Goal: Task Accomplishment & Management: Manage account settings

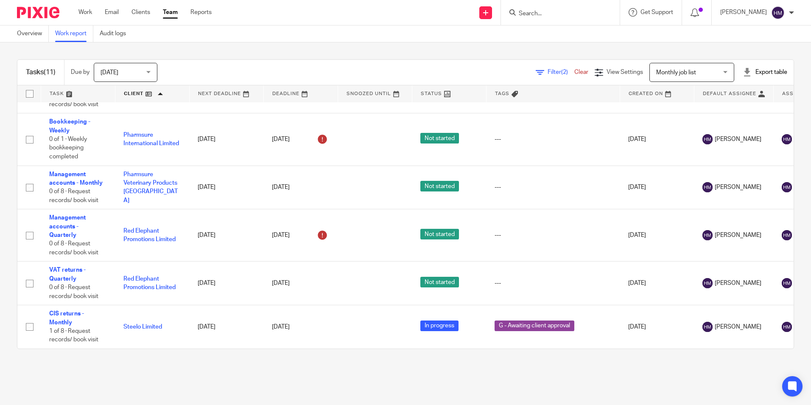
scroll to position [127, 0]
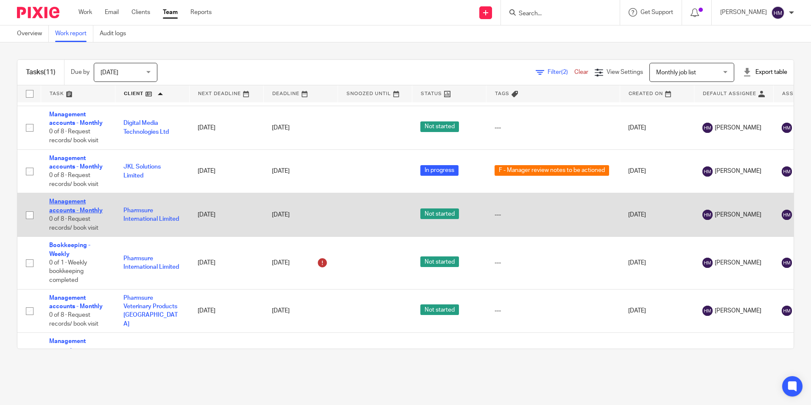
click at [74, 210] on link "Management accounts - Monthly" at bounding box center [75, 206] width 53 height 14
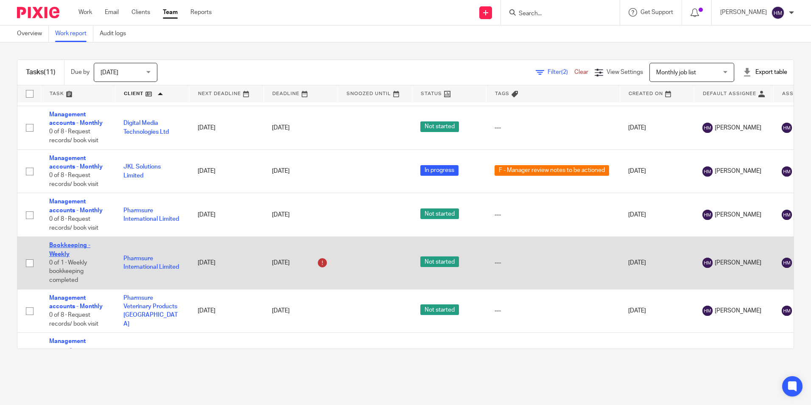
click at [67, 247] on link "Bookkeeping - Weekly" at bounding box center [69, 249] width 41 height 14
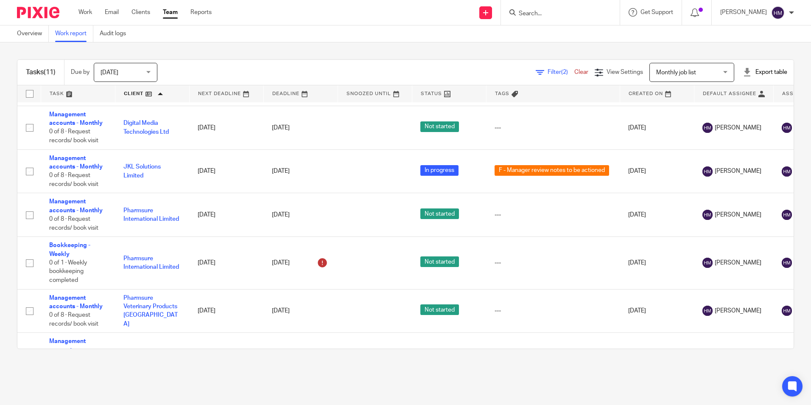
click at [144, 95] on link at bounding box center [152, 93] width 74 height 17
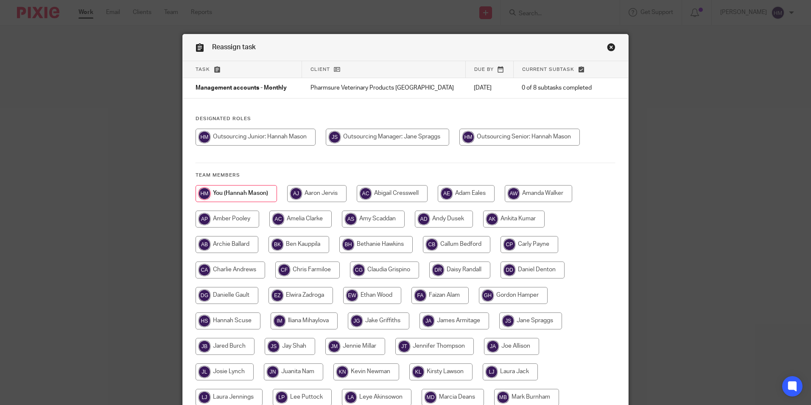
click at [415, 138] on input "radio" at bounding box center [387, 137] width 123 height 17
radio input "true"
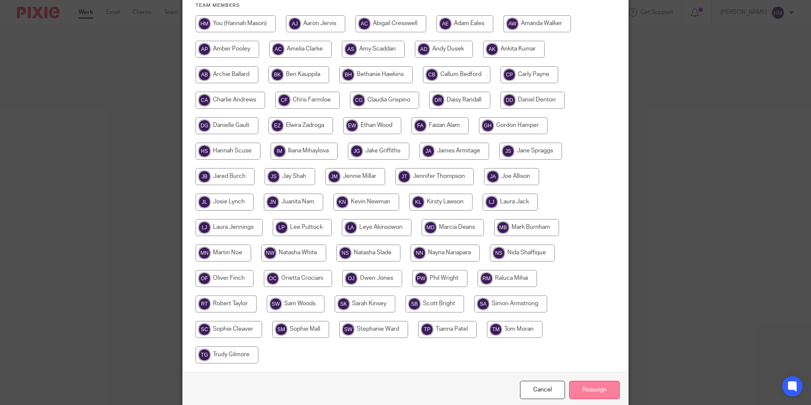
click at [592, 390] on input "Reassign" at bounding box center [594, 390] width 50 height 18
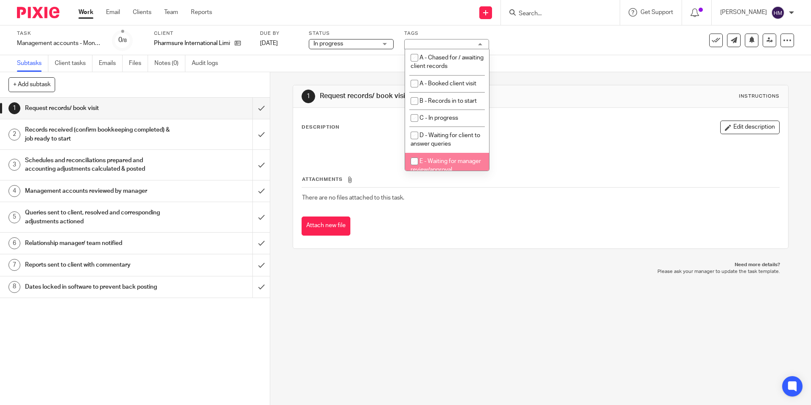
click at [451, 157] on li "E - Waiting for manager review/approval" at bounding box center [447, 166] width 84 height 26
checkbox input "true"
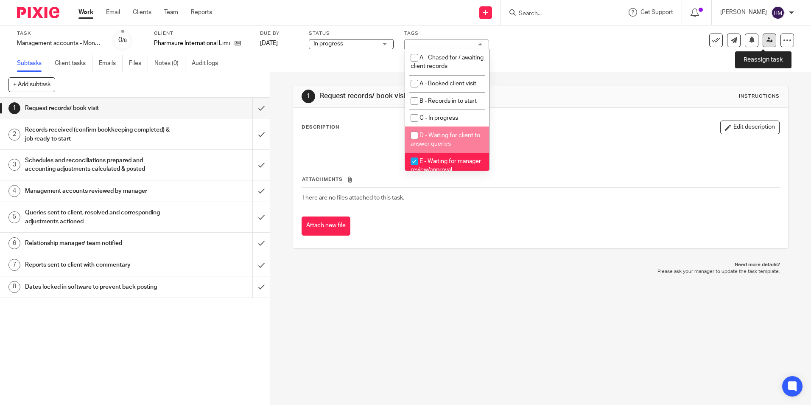
click at [767, 39] on icon at bounding box center [770, 40] width 6 height 6
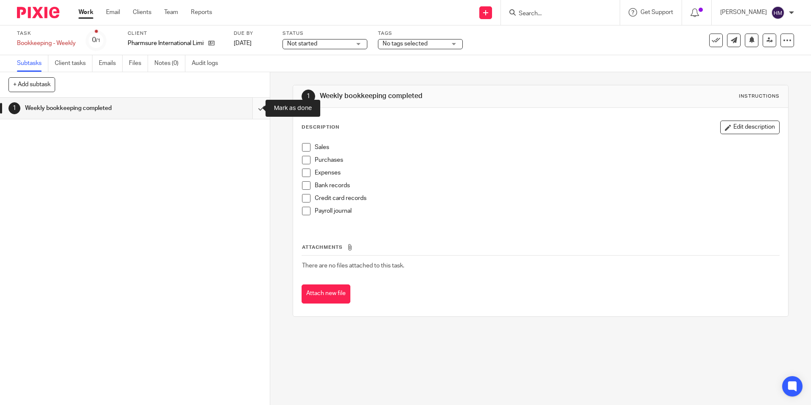
click at [250, 105] on input "submit" at bounding box center [135, 108] width 270 height 21
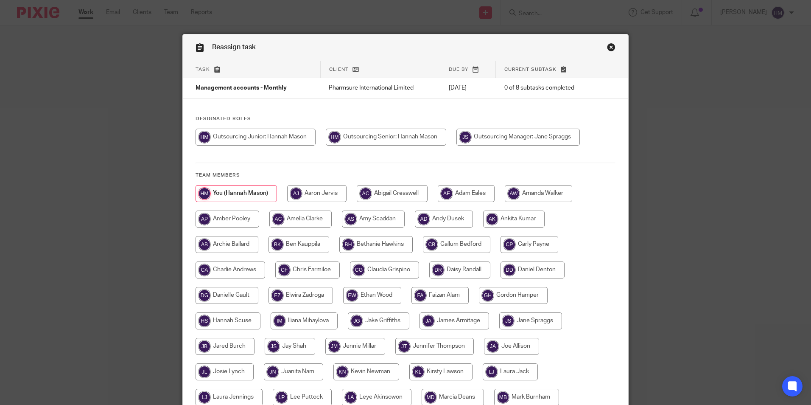
click at [493, 135] on input "radio" at bounding box center [518, 137] width 123 height 17
radio input "true"
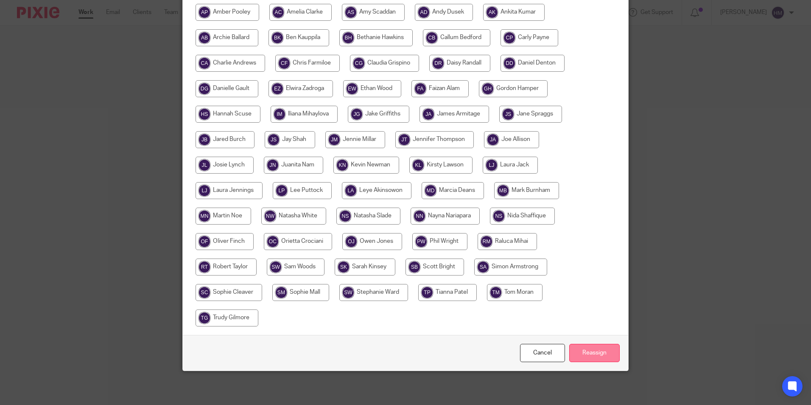
click at [583, 349] on input "Reassign" at bounding box center [594, 353] width 50 height 18
